Goal: Complete application form

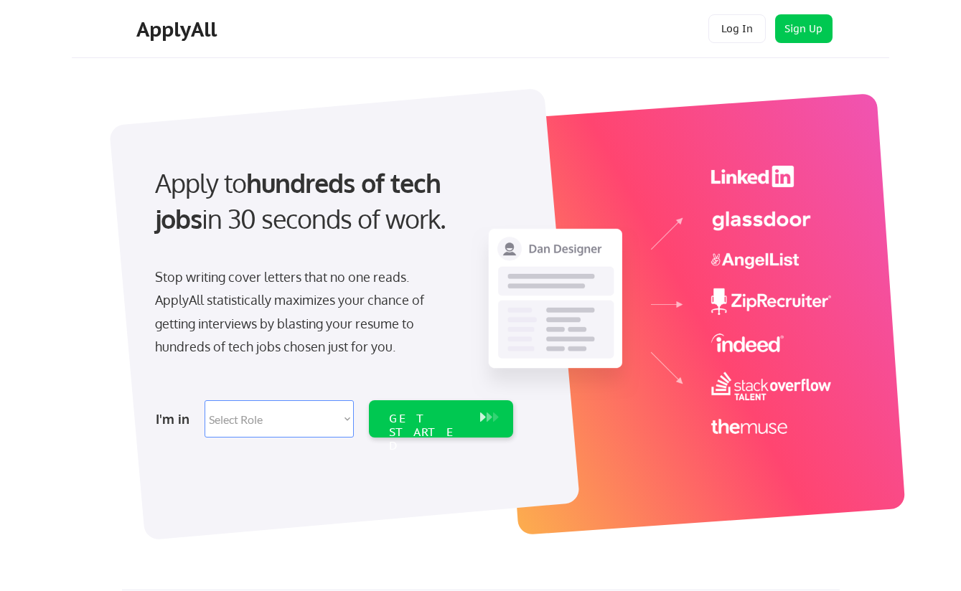
click at [276, 426] on select "Select Role Software Engineering Product Management Customer Success Sales UI/U…" at bounding box center [279, 419] width 149 height 37
select select ""product""
click at [205, 401] on select "Select Role Software Engineering Product Management Customer Success Sales UI/U…" at bounding box center [279, 419] width 149 height 37
select select ""product""
click at [406, 417] on div "GET STARTED" at bounding box center [427, 433] width 77 height 42
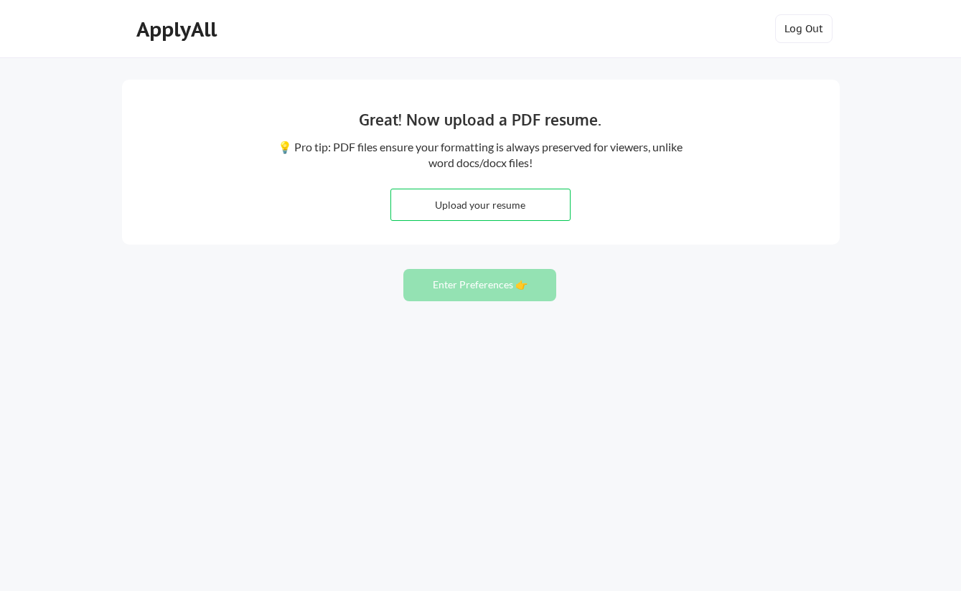
click at [469, 207] on input "file" at bounding box center [480, 204] width 179 height 31
type input "C:\fakepath\Trateshia_TC_Mack_Resume 25'.pdf"
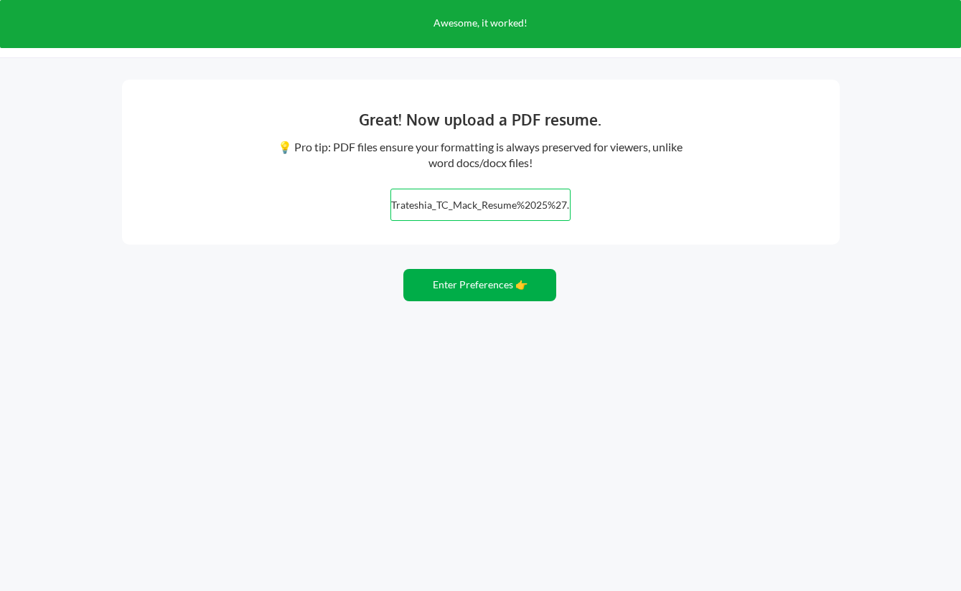
click at [464, 281] on button "Enter Preferences 👉" at bounding box center [479, 285] width 153 height 32
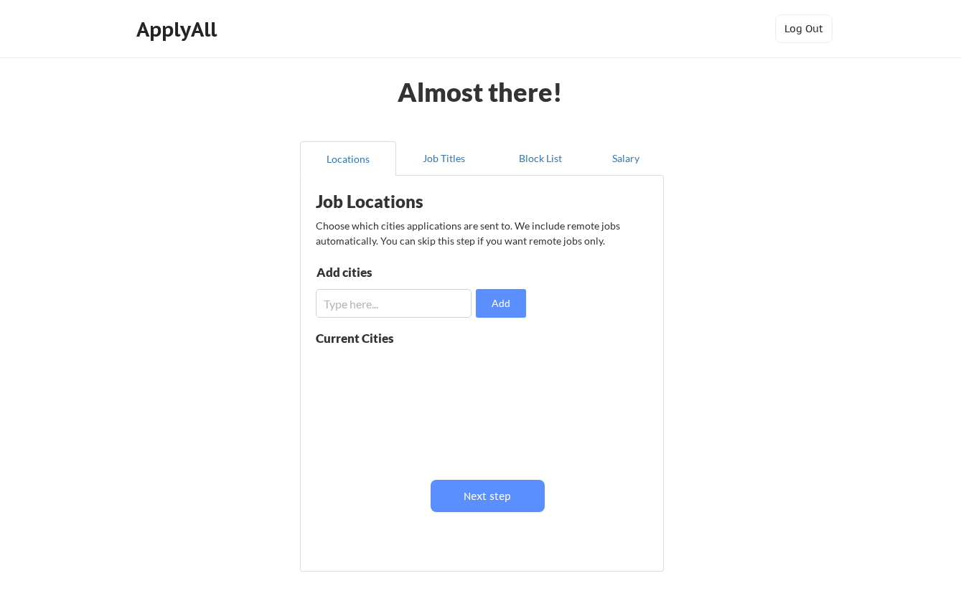
click at [342, 309] on input "input" at bounding box center [394, 303] width 156 height 29
type input "houston"
click at [506, 301] on button "Add" at bounding box center [501, 303] width 50 height 29
click at [411, 306] on input "input" at bounding box center [394, 303] width 156 height 29
type input "austin"
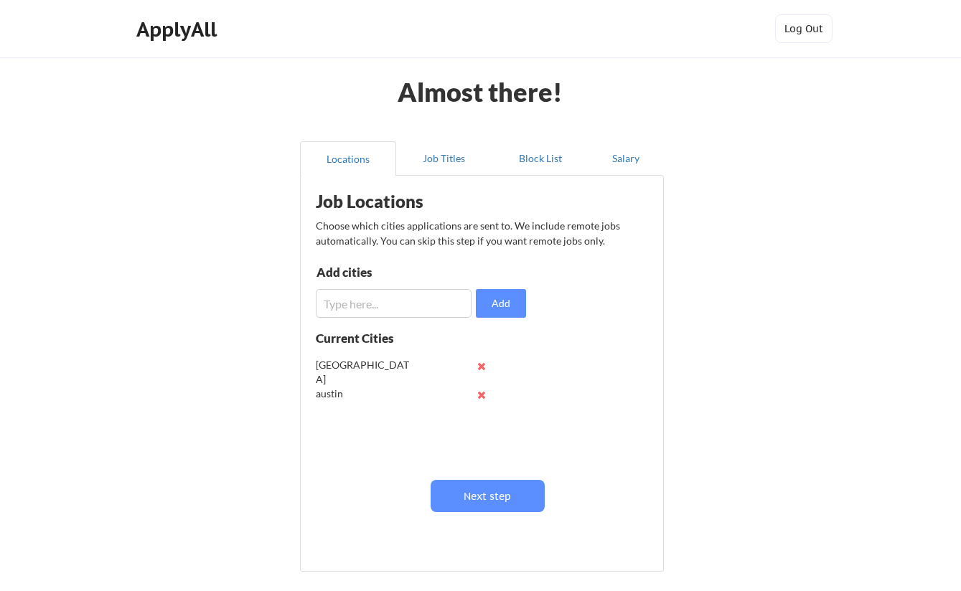
click at [377, 301] on input "input" at bounding box center [394, 303] width 156 height 29
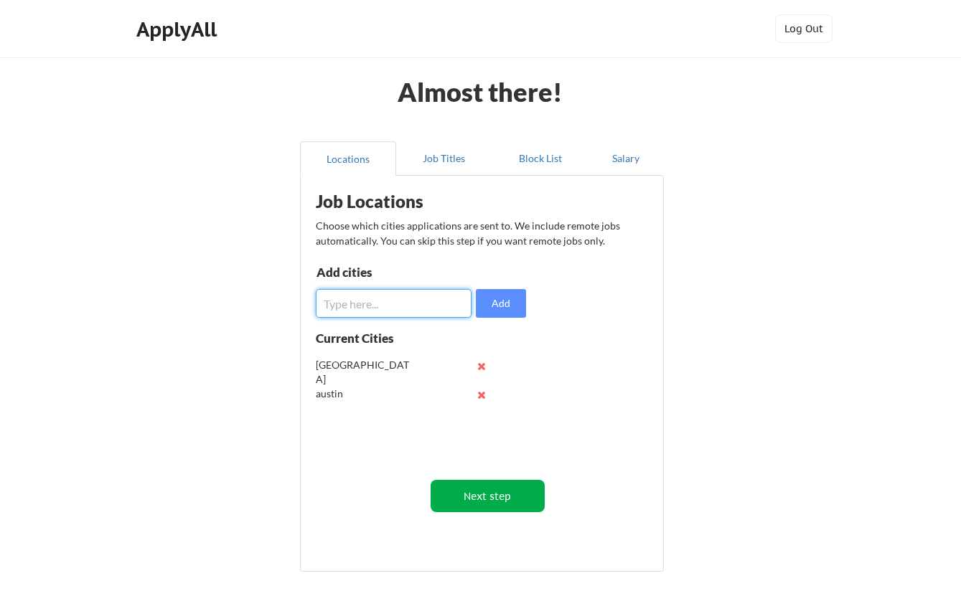
click at [487, 502] on button "Next step" at bounding box center [488, 496] width 114 height 32
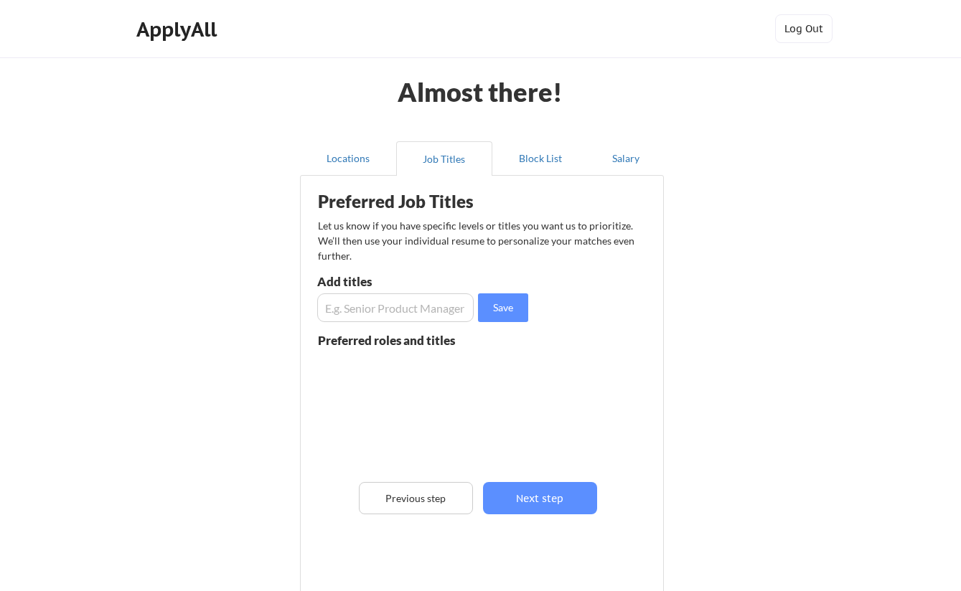
click at [390, 308] on input "input" at bounding box center [395, 308] width 156 height 29
type input "Product Manager"
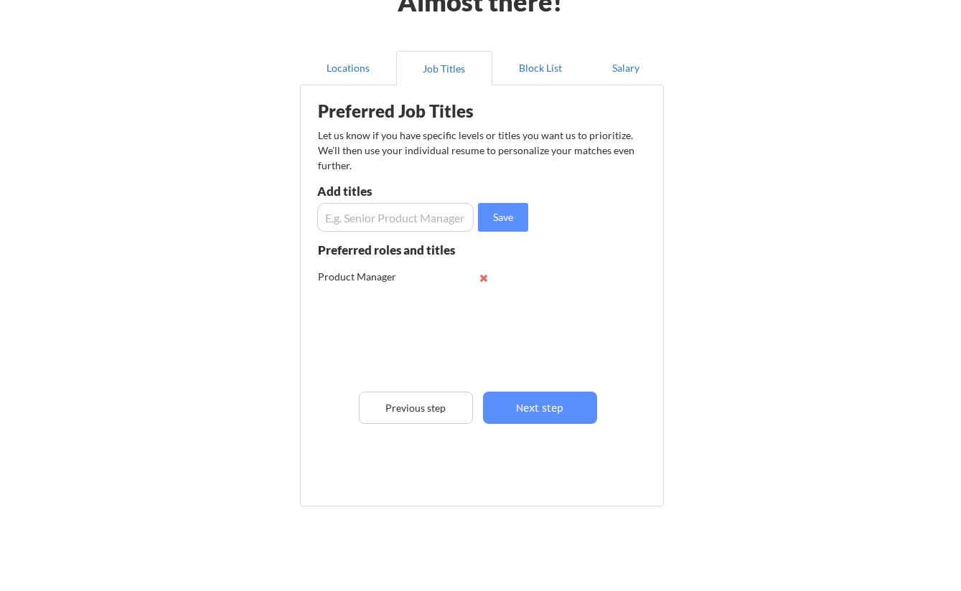
scroll to position [137, 0]
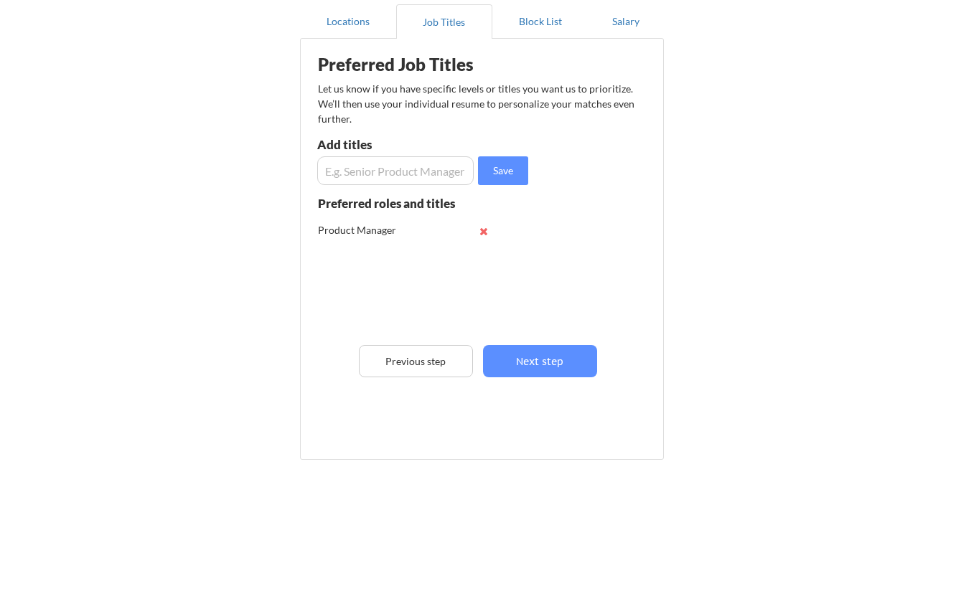
click at [352, 180] on input "input" at bounding box center [395, 170] width 156 height 29
type input "Program Manager"
click at [355, 171] on input "input" at bounding box center [395, 170] width 156 height 29
type input "Customer Success Manager"
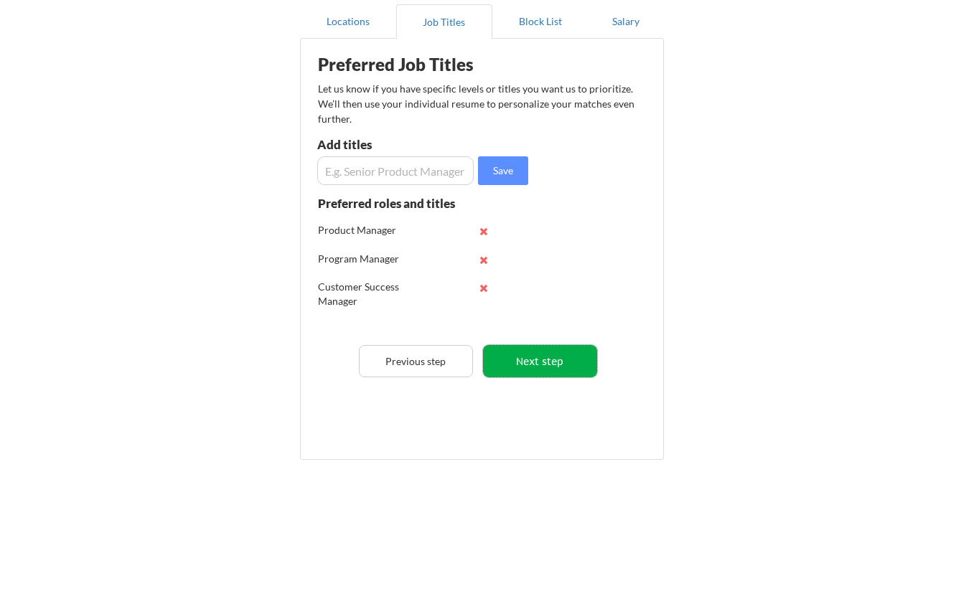
click at [533, 361] on button "Next step" at bounding box center [540, 361] width 114 height 32
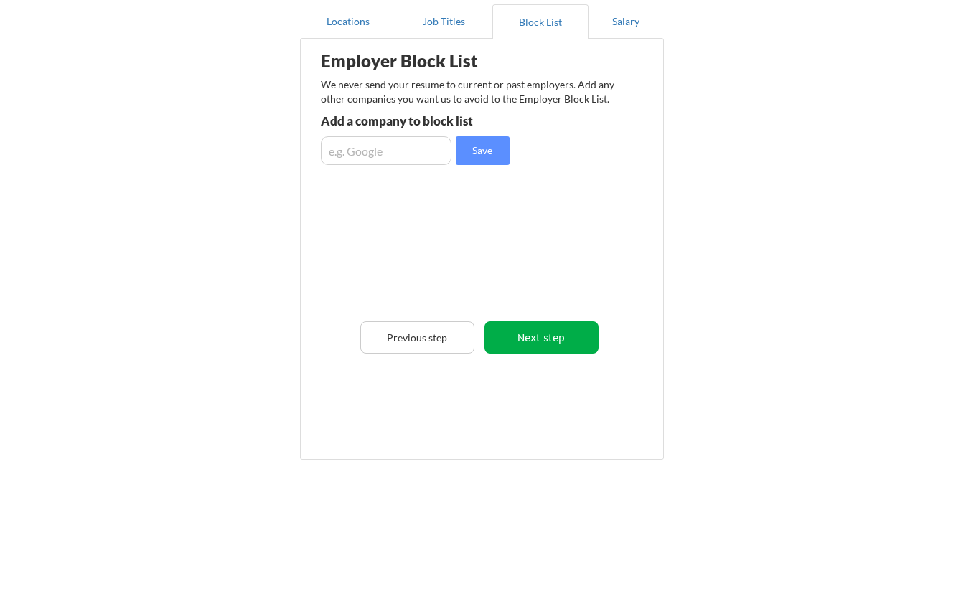
click at [525, 342] on button "Next step" at bounding box center [541, 338] width 114 height 32
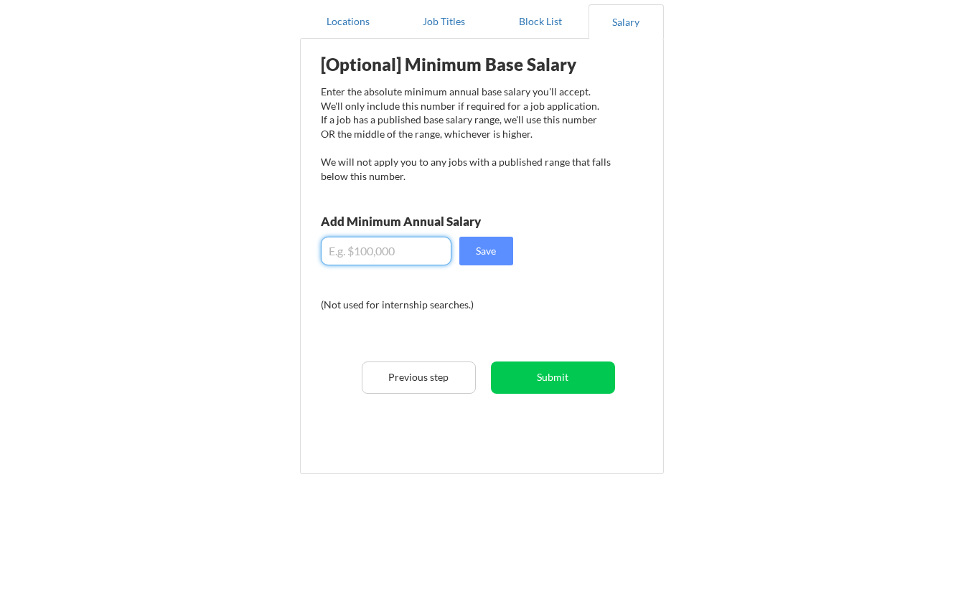
click at [401, 250] on input "input" at bounding box center [386, 251] width 131 height 29
type input "$90,000"
click at [487, 253] on button "Save" at bounding box center [486, 251] width 54 height 29
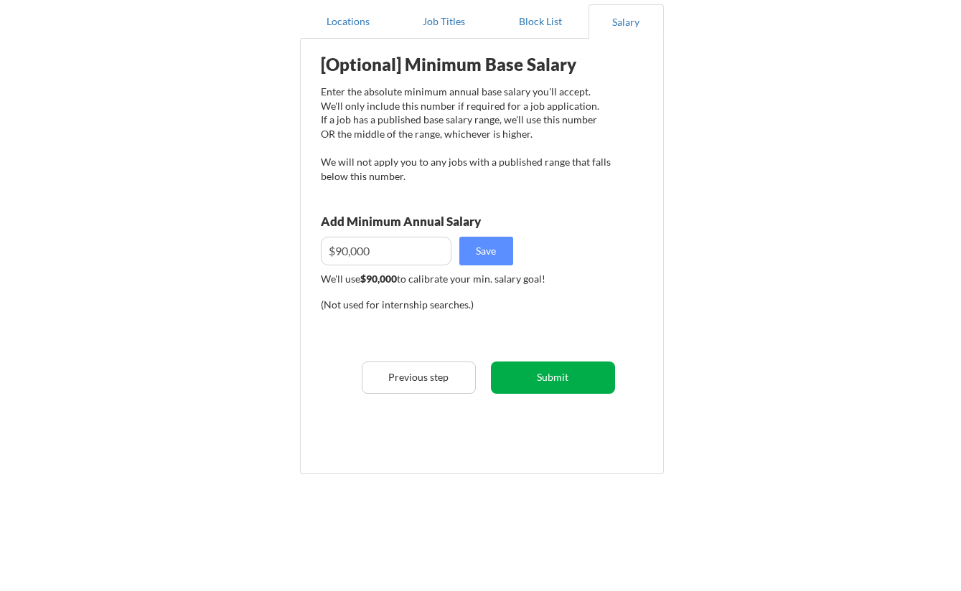
click at [536, 387] on button "Submit" at bounding box center [553, 378] width 124 height 32
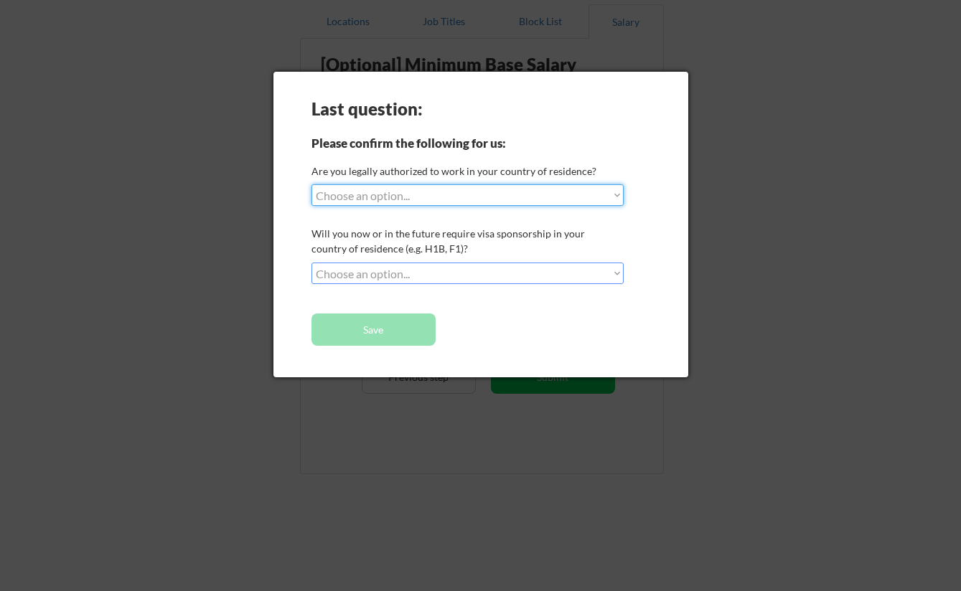
click at [483, 196] on select "Choose an option... Yes, I am a US Citizen Yes, I am a Canadian Citizen Yes, I …" at bounding box center [468, 195] width 312 height 22
select select ""yes__i_am_a_us_citizen""
click at [312, 184] on select "Choose an option... Yes, I am a US Citizen Yes, I am a Canadian Citizen Yes, I …" at bounding box center [468, 195] width 312 height 22
click at [479, 271] on select "Choose an option... No, I will not need sponsorship Yes, I will need sponsorship" at bounding box center [468, 274] width 312 height 22
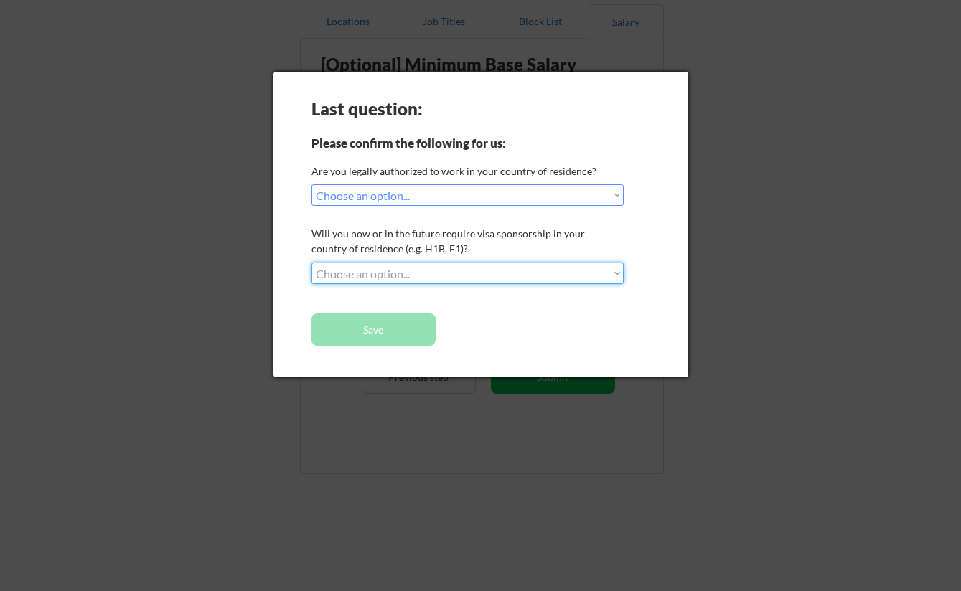
select select ""no__i_will_not_need_sponsorship""
click at [312, 263] on select "Choose an option... No, I will not need sponsorship Yes, I will need sponsorship" at bounding box center [468, 274] width 312 height 22
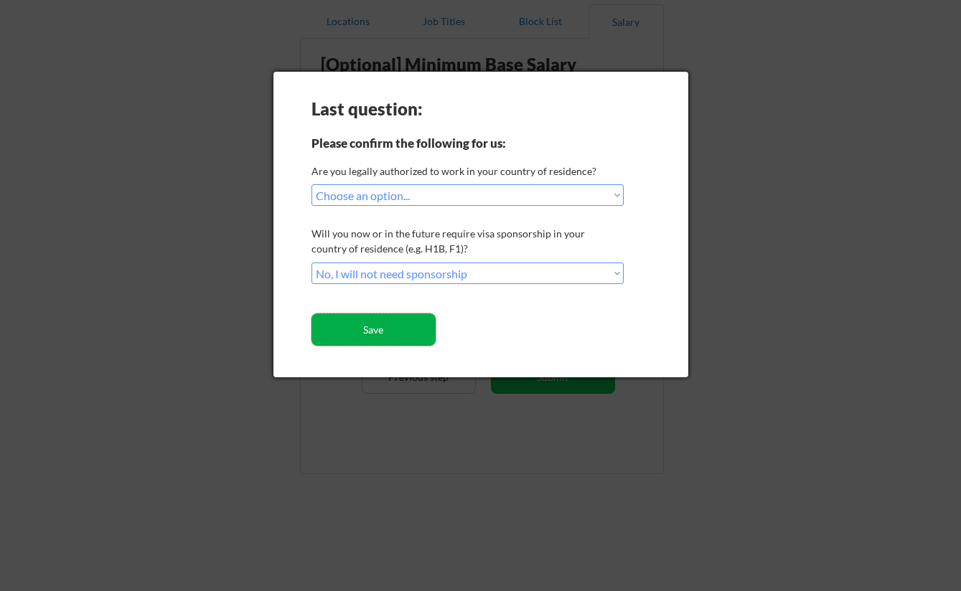
click at [407, 325] on button "Save" at bounding box center [374, 330] width 124 height 32
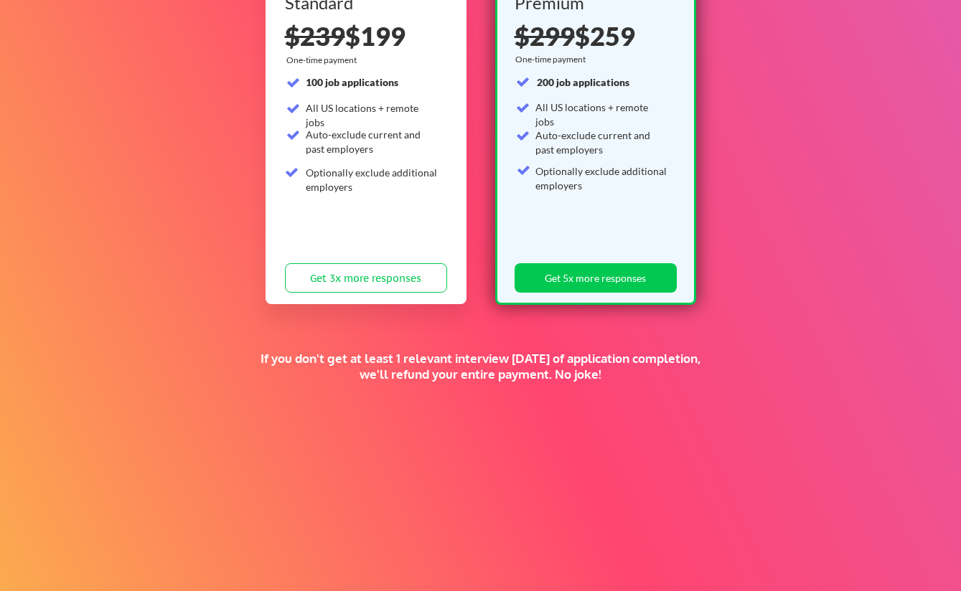
scroll to position [202, 0]
